Goal: Task Accomplishment & Management: Manage account settings

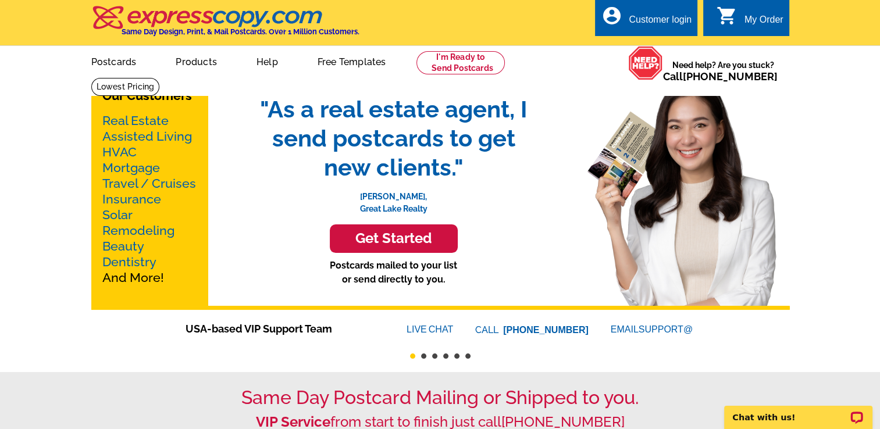
click at [645, 20] on div "Customer login" at bounding box center [660, 23] width 63 height 16
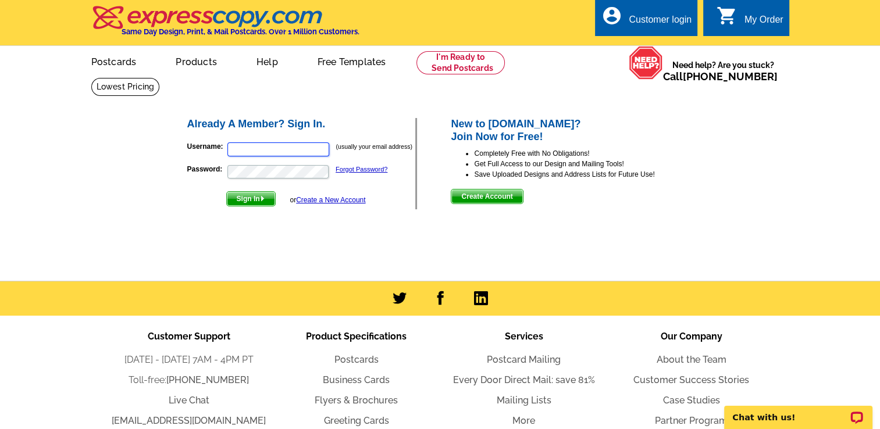
click at [266, 152] on input "Username:" at bounding box center [278, 149] width 102 height 14
type input "[EMAIL_ADDRESS][DOMAIN_NAME]"
click at [255, 198] on span "Sign In" at bounding box center [251, 199] width 48 height 14
